Goal: Information Seeking & Learning: Learn about a topic

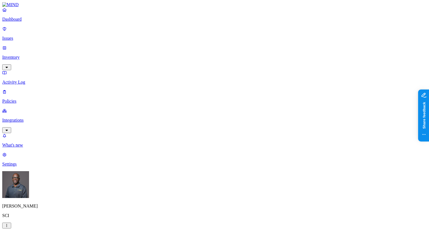
click at [21, 55] on p "Inventory" at bounding box center [214, 57] width 425 height 5
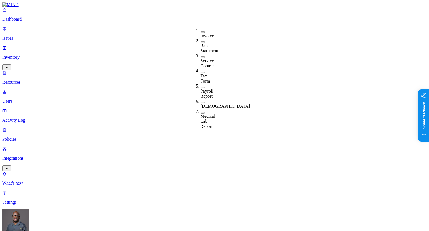
click at [20, 22] on p "Dashboard" at bounding box center [214, 19] width 425 height 5
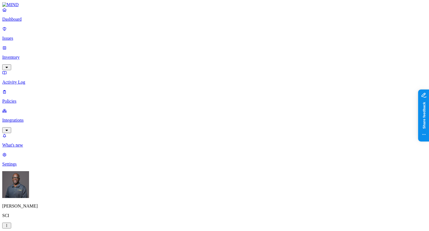
click at [22, 36] on p "Issues" at bounding box center [214, 38] width 425 height 5
drag, startPoint x: 23, startPoint y: 44, endPoint x: 40, endPoint y: 48, distance: 17.3
click at [23, 55] on p "Inventory" at bounding box center [214, 57] width 425 height 5
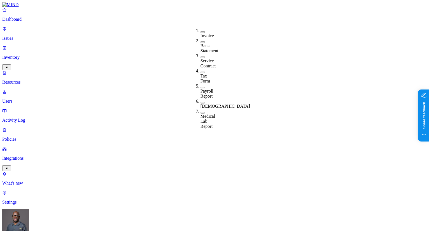
click at [23, 137] on p "Policies" at bounding box center [214, 139] width 425 height 5
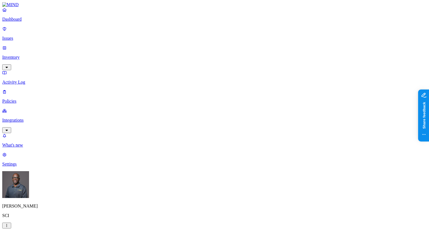
click at [20, 55] on p "Inventory" at bounding box center [214, 57] width 425 height 5
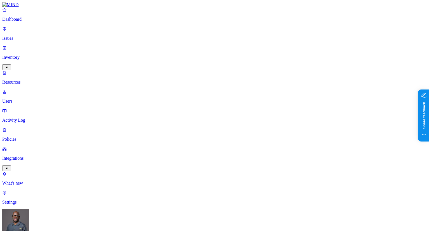
click at [20, 137] on p "Policies" at bounding box center [214, 139] width 425 height 5
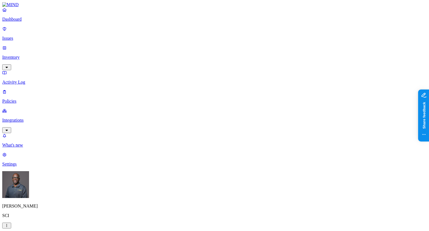
click at [20, 36] on p "Issues" at bounding box center [214, 38] width 425 height 5
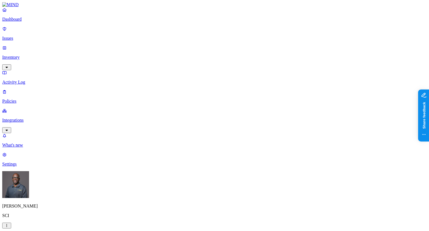
click at [109, 91] on span "Resolved" at bounding box center [109, 93] width 17 height 5
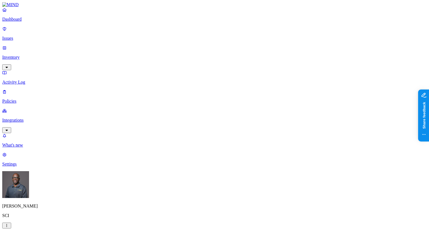
drag, startPoint x: 89, startPoint y: 20, endPoint x: 94, endPoint y: 19, distance: 4.9
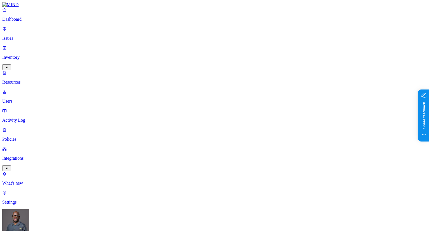
click at [21, 36] on p "Issues" at bounding box center [214, 38] width 425 height 5
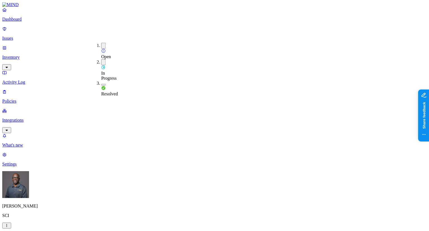
click at [101, 44] on button "button" at bounding box center [103, 46] width 4 height 6
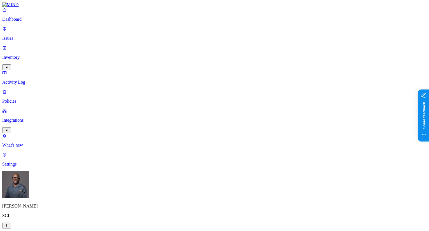
click at [22, 55] on p "Inventory" at bounding box center [214, 57] width 425 height 5
